Goal: Navigation & Orientation: Find specific page/section

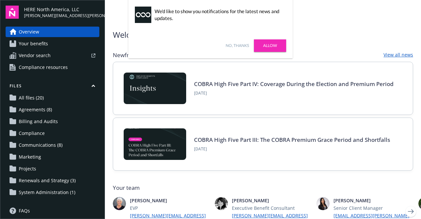
click at [233, 46] on link "No, thanks" at bounding box center [237, 46] width 23 height 6
